Goal: Find specific page/section: Find specific page/section

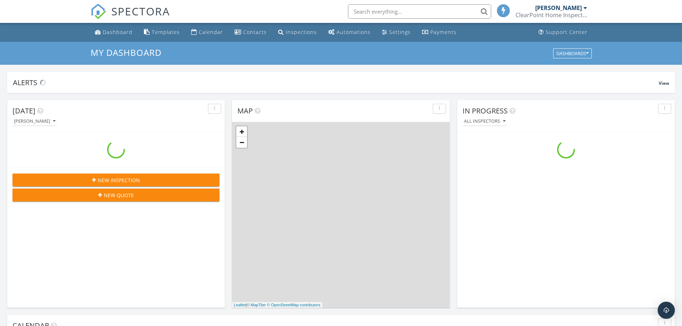
scroll to position [663, 694]
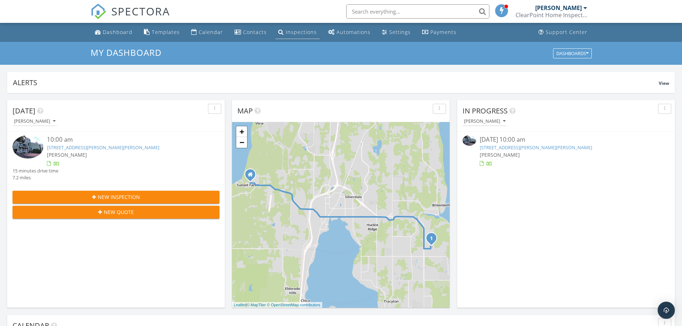
click at [292, 33] on div "Inspections" at bounding box center [301, 32] width 31 height 7
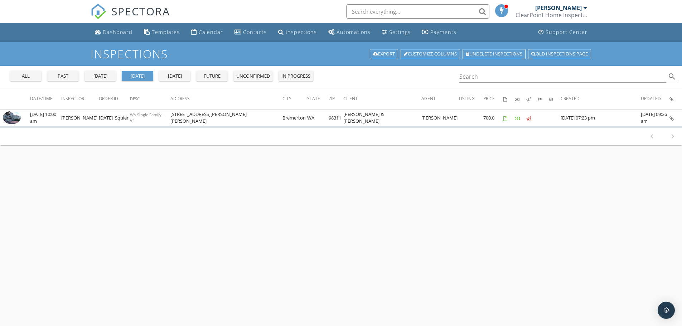
click at [28, 77] on div "all" at bounding box center [26, 76] width 26 height 7
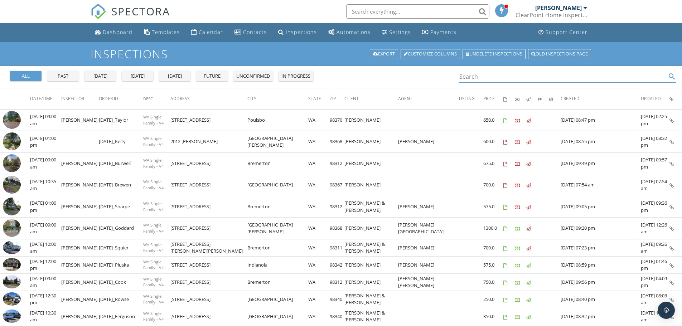
click at [481, 78] on input "Search" at bounding box center [563, 77] width 207 height 12
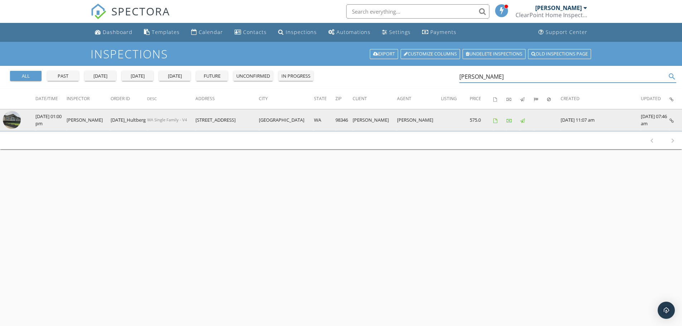
type input "[PERSON_NAME]"
click at [16, 119] on img at bounding box center [12, 120] width 18 height 18
